Goal: Find specific page/section: Find specific page/section

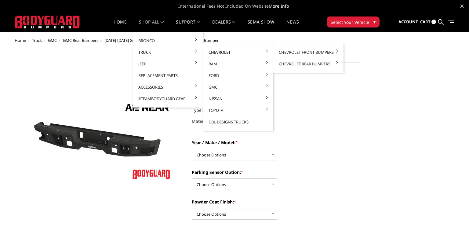
click at [215, 52] on link "Chevrolet" at bounding box center [237, 52] width 65 height 12
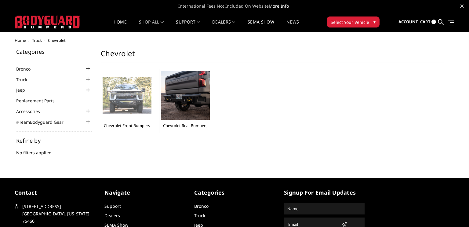
click at [132, 100] on img at bounding box center [127, 96] width 49 height 38
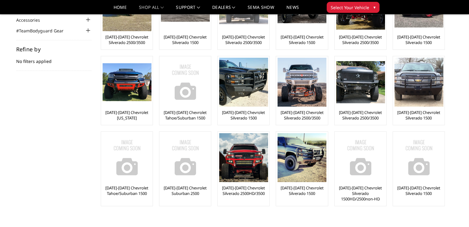
scroll to position [72, 0]
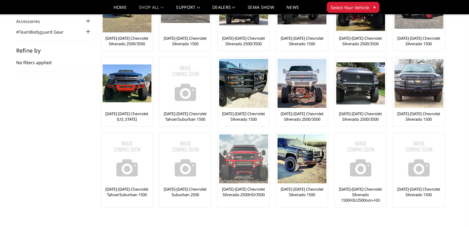
click at [256, 162] on img at bounding box center [243, 158] width 49 height 49
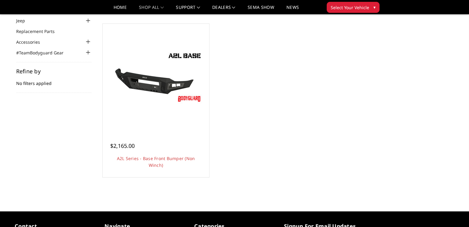
scroll to position [52, 0]
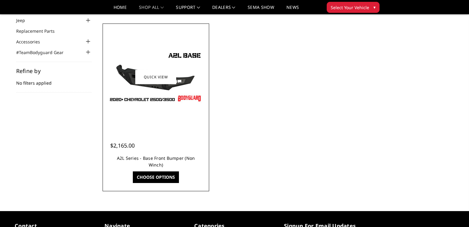
click at [182, 156] on link "A2L Series - Base Front Bumper (Non Winch)" at bounding box center [156, 161] width 78 height 13
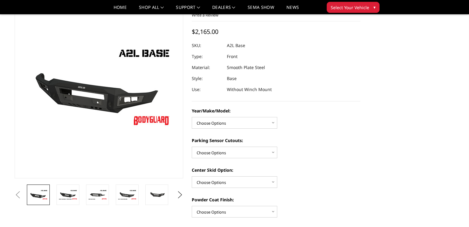
scroll to position [36, 0]
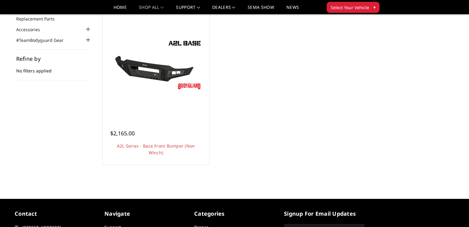
scroll to position [52, 0]
